Goal: Entertainment & Leisure: Consume media (video, audio)

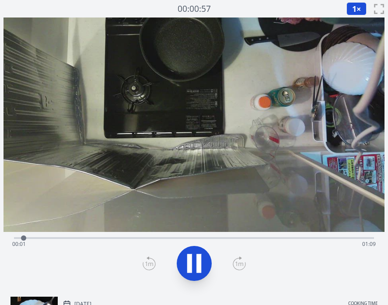
click at [138, 236] on div "Time elapsed: 00:01 Time remaining: 01:09" at bounding box center [194, 237] width 360 height 10
click at [45, 236] on div "Time elapsed: 00:30 Time remaining: 00:40" at bounding box center [194, 237] width 360 height 10
click at [31, 235] on div "Time elapsed: 00:06 Time remaining: 01:03" at bounding box center [194, 237] width 360 height 10
click at [208, 238] on div "Time elapsed: 00:04 Time remaining: 01:06" at bounding box center [193, 244] width 363 height 14
click at [174, 241] on div "Time elapsed: 00:38 Time remaining: 00:32" at bounding box center [193, 244] width 363 height 14
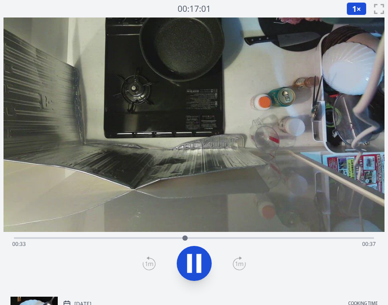
click at [155, 236] on div "Time elapsed: 00:33 Time remaining: 00:37" at bounding box center [194, 237] width 360 height 10
click at [150, 235] on div "Time elapsed: 00:28 Time remaining: 00:42" at bounding box center [194, 237] width 360 height 10
click at [196, 256] on icon at bounding box center [198, 263] width 5 height 19
click at [219, 237] on div "Time elapsed: 00:33 Time remaining: 00:37" at bounding box center [193, 244] width 363 height 14
click at [210, 238] on div "Time elapsed: 00:40 Time remaining: 00:29" at bounding box center [193, 244] width 363 height 14
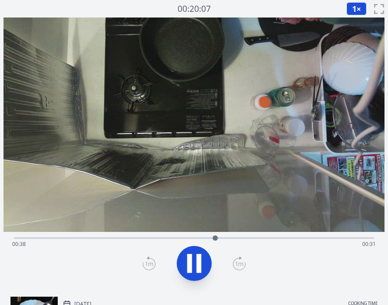
click at [207, 238] on div "Time elapsed: 00:38 Time remaining: 00:31" at bounding box center [193, 244] width 363 height 14
click at [197, 257] on icon at bounding box center [198, 263] width 5 height 19
click at [232, 238] on div "Time elapsed: 00:45 Time remaining: 00:24" at bounding box center [193, 244] width 363 height 14
click at [205, 237] on div "Time elapsed: 00:43 Time remaining: 00:26" at bounding box center [193, 244] width 363 height 14
click at [239, 237] on div "Time elapsed: 00:40 Time remaining: 00:30" at bounding box center [193, 244] width 363 height 14
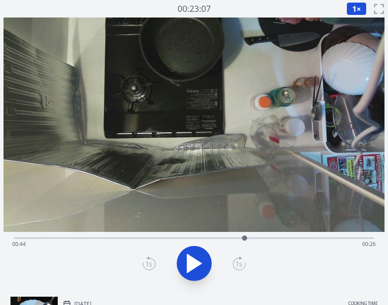
click at [250, 238] on div at bounding box center [244, 237] width 13 height 13
click at [193, 261] on icon at bounding box center [194, 263] width 24 height 24
